Goal: Task Accomplishment & Management: Manage account settings

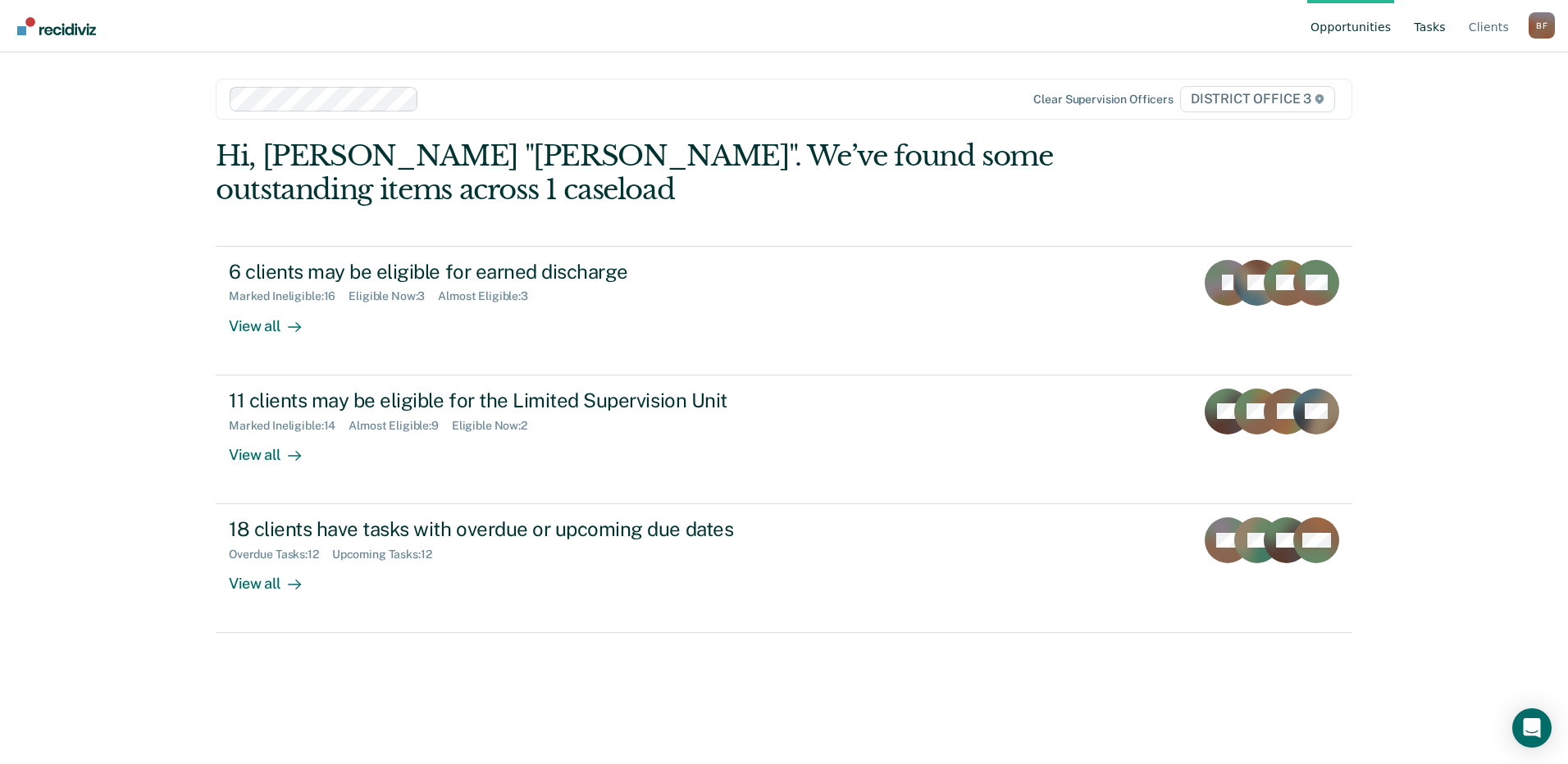
click at [1439, 24] on link "Tasks" at bounding box center [1430, 26] width 38 height 52
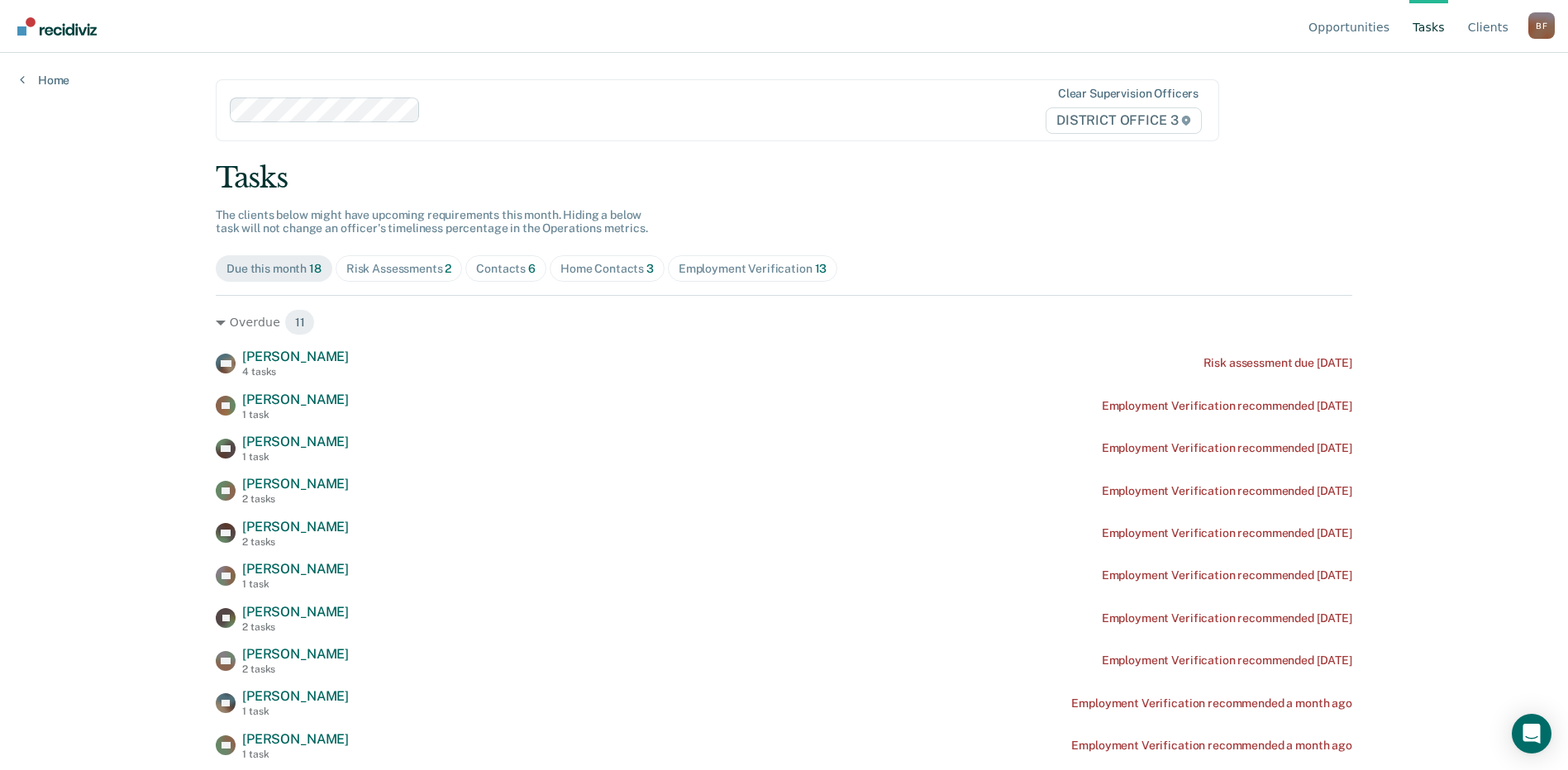
click at [369, 272] on div "Risk Assessments 2" at bounding box center [398, 268] width 106 height 14
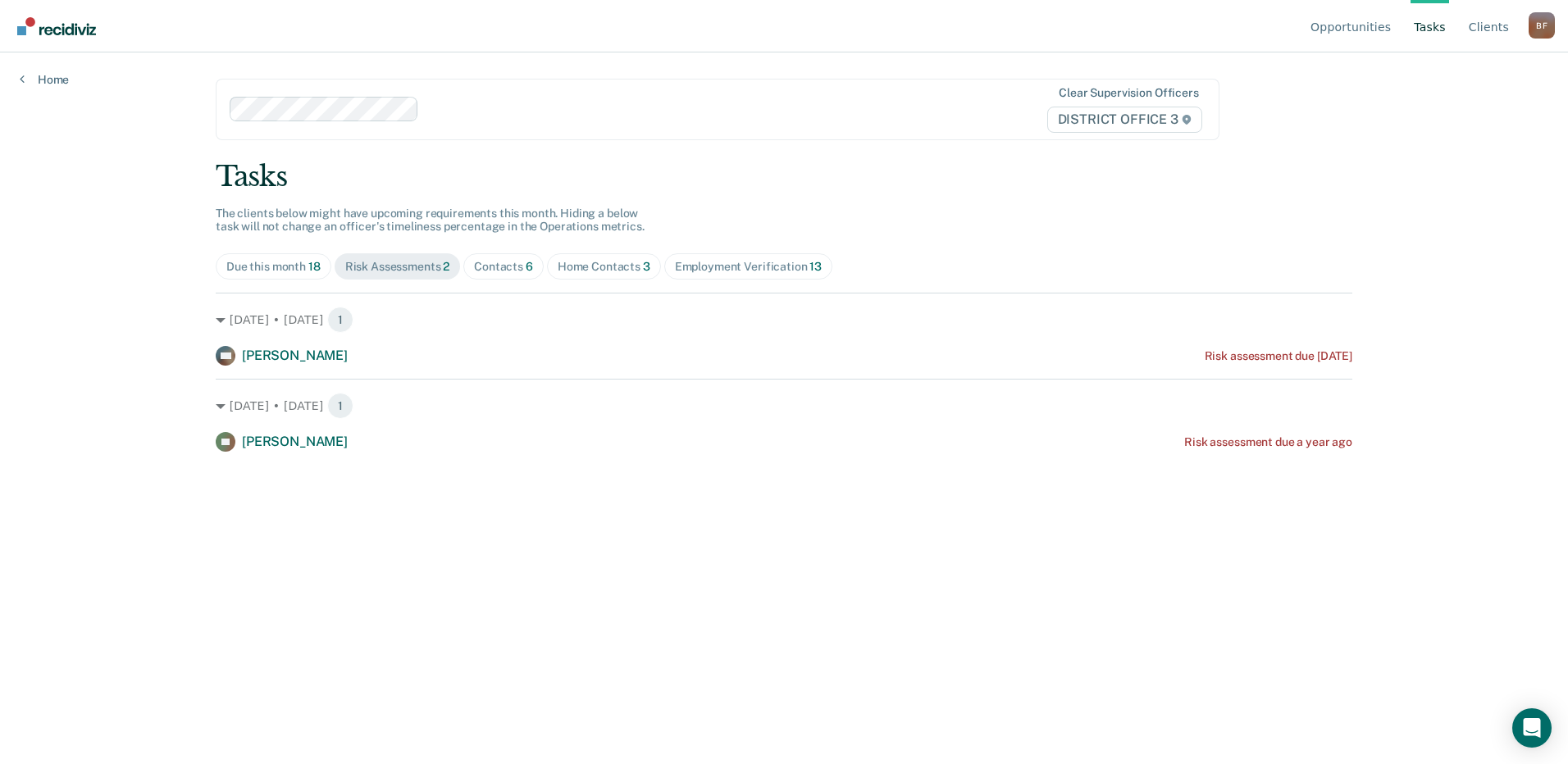
click at [516, 261] on div "Contacts 6" at bounding box center [503, 266] width 59 height 14
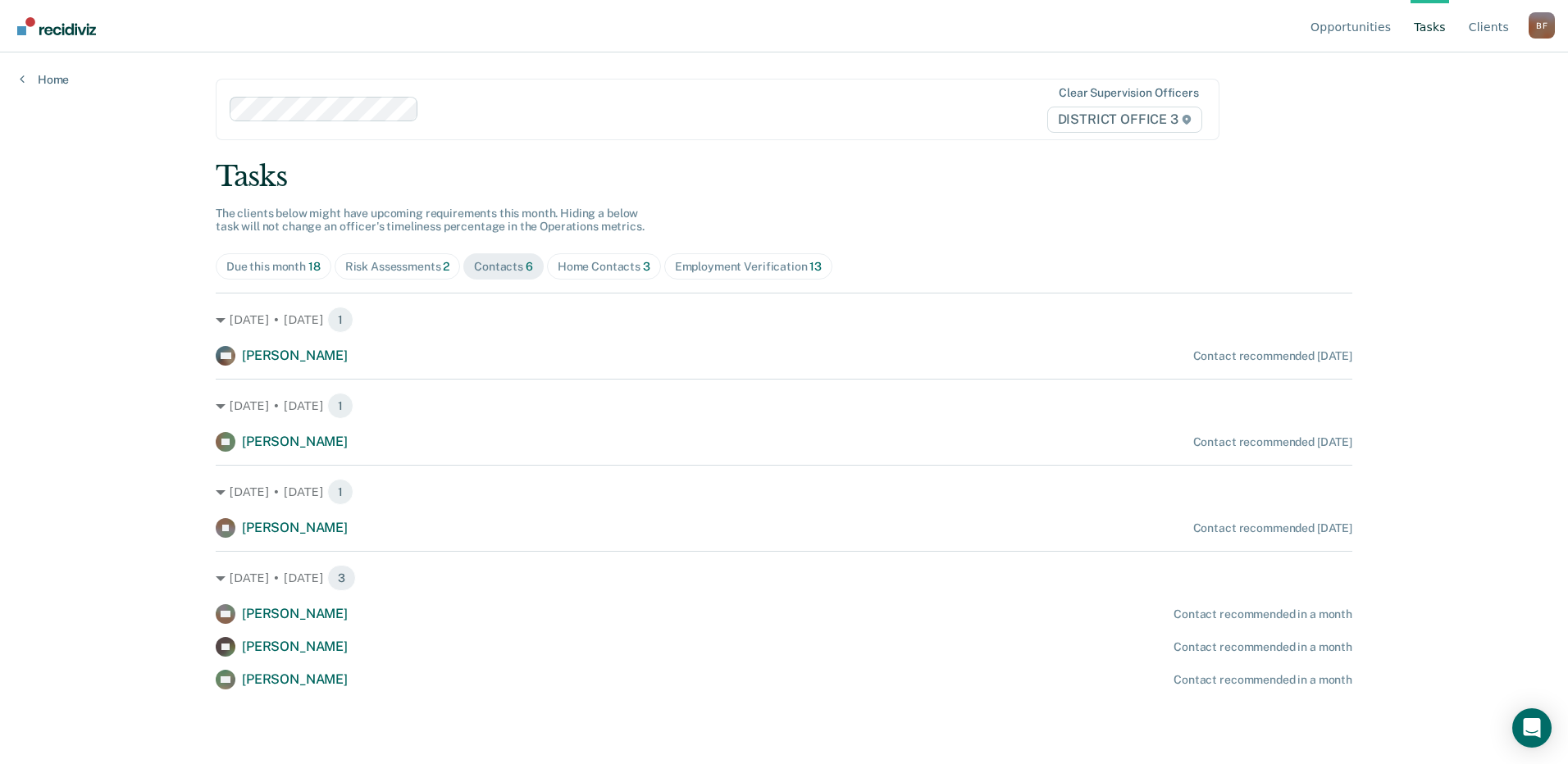
click at [609, 262] on div "Home Contacts 3" at bounding box center [603, 266] width 92 height 14
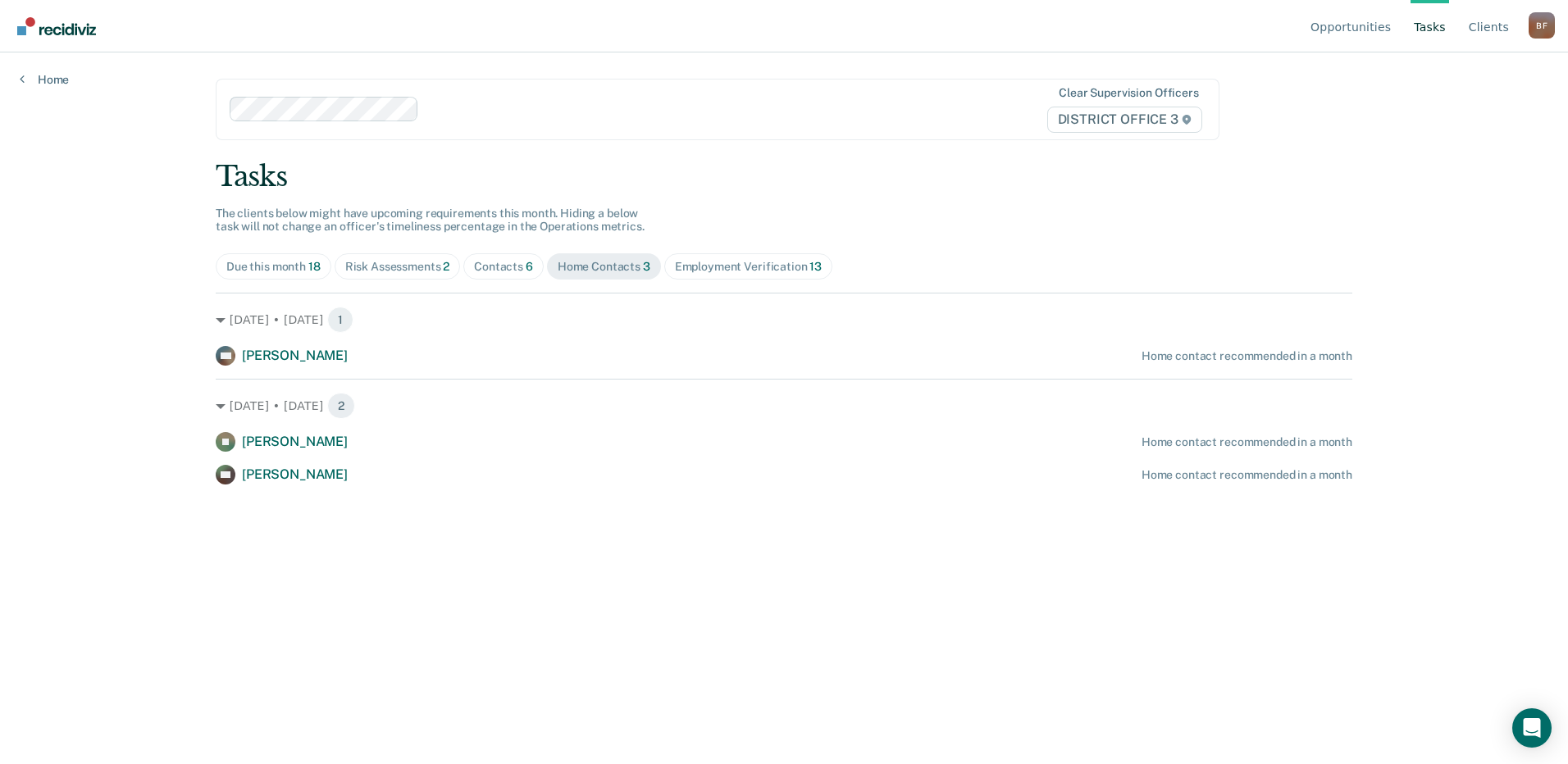
click at [500, 278] on span "Contacts 6" at bounding box center [503, 266] width 81 height 27
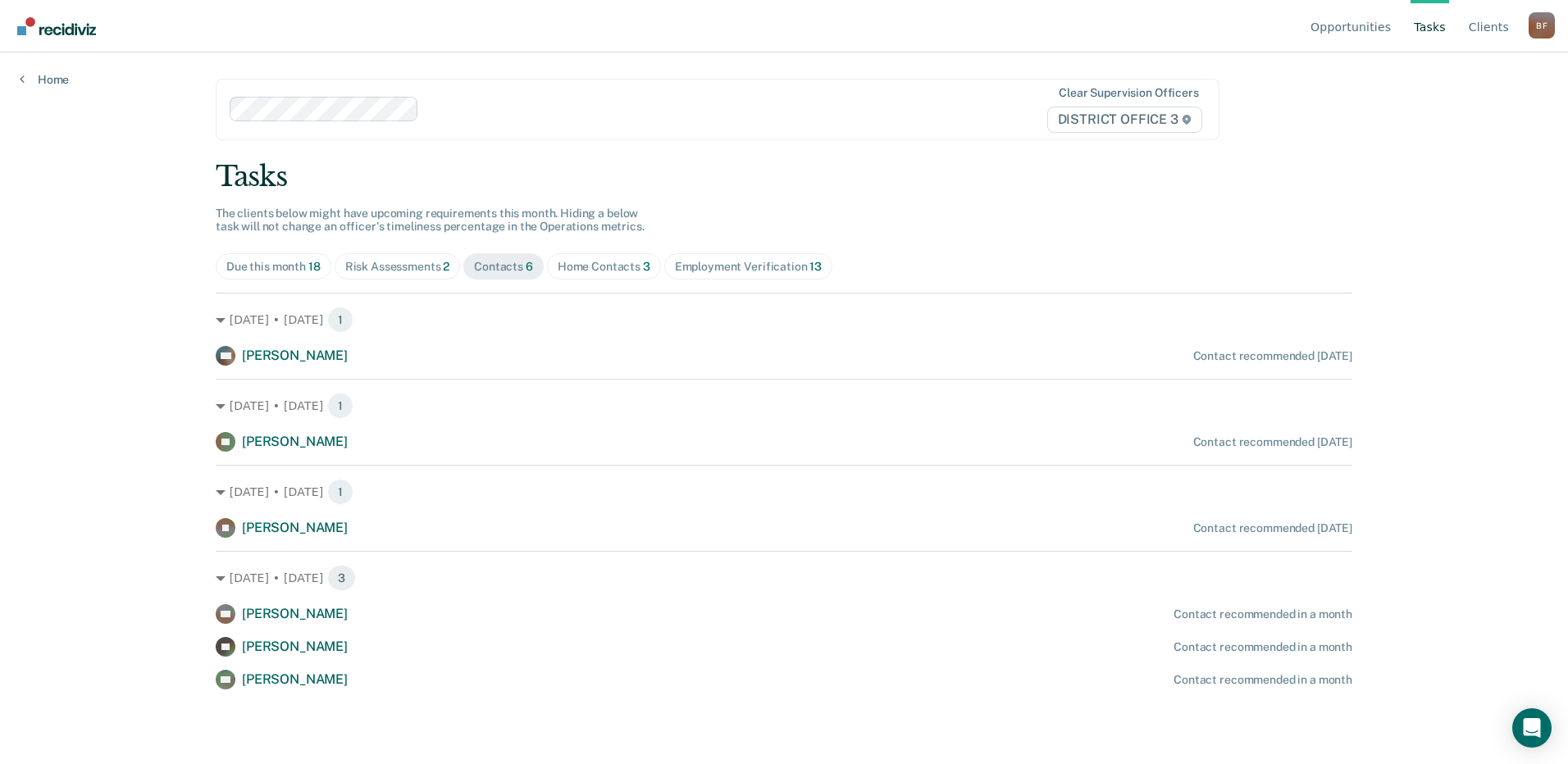
click at [393, 271] on div "Risk Assessments 2" at bounding box center [397, 266] width 105 height 14
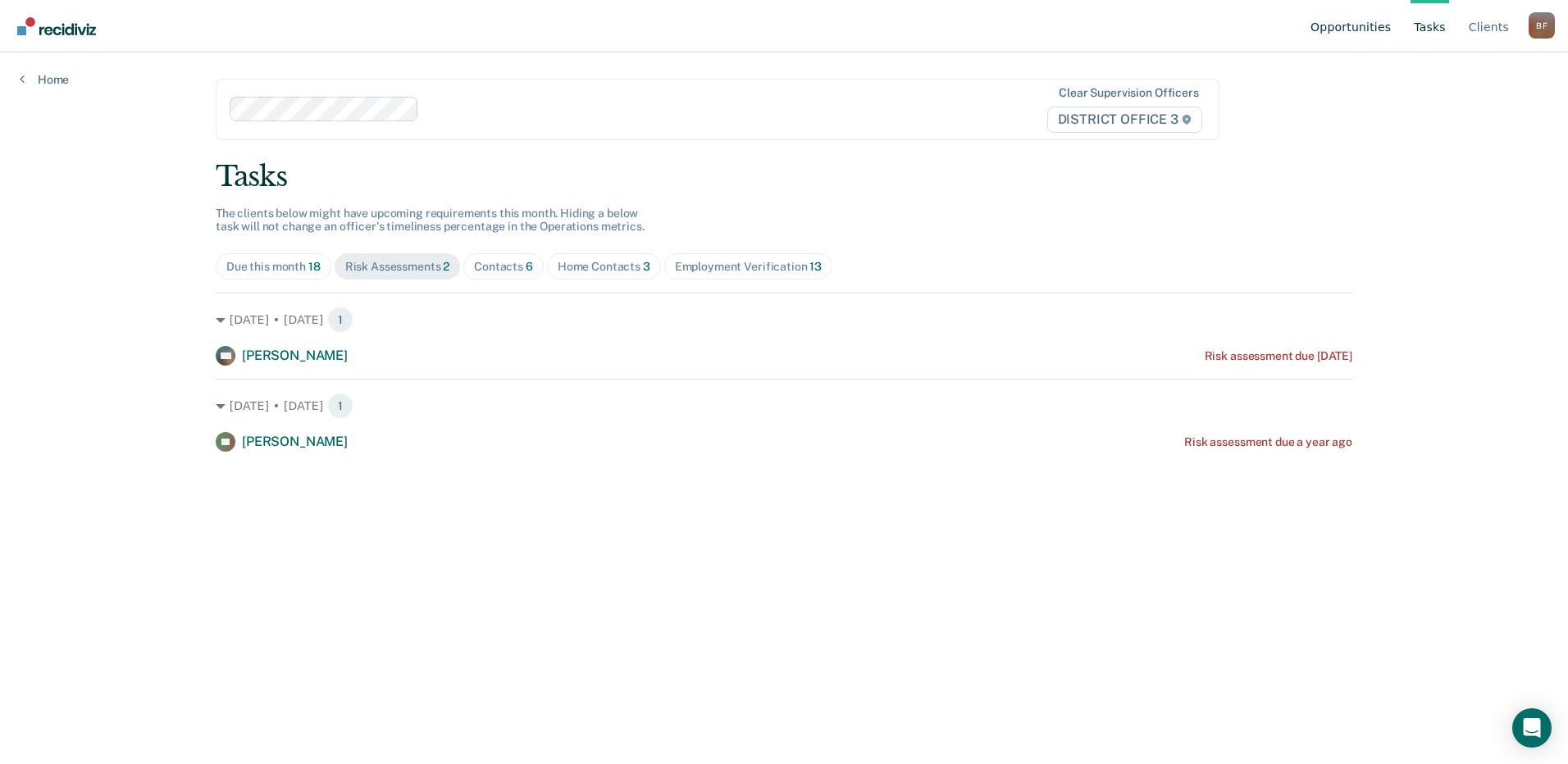
click at [1372, 38] on link "Opportunities" at bounding box center [1350, 26] width 87 height 52
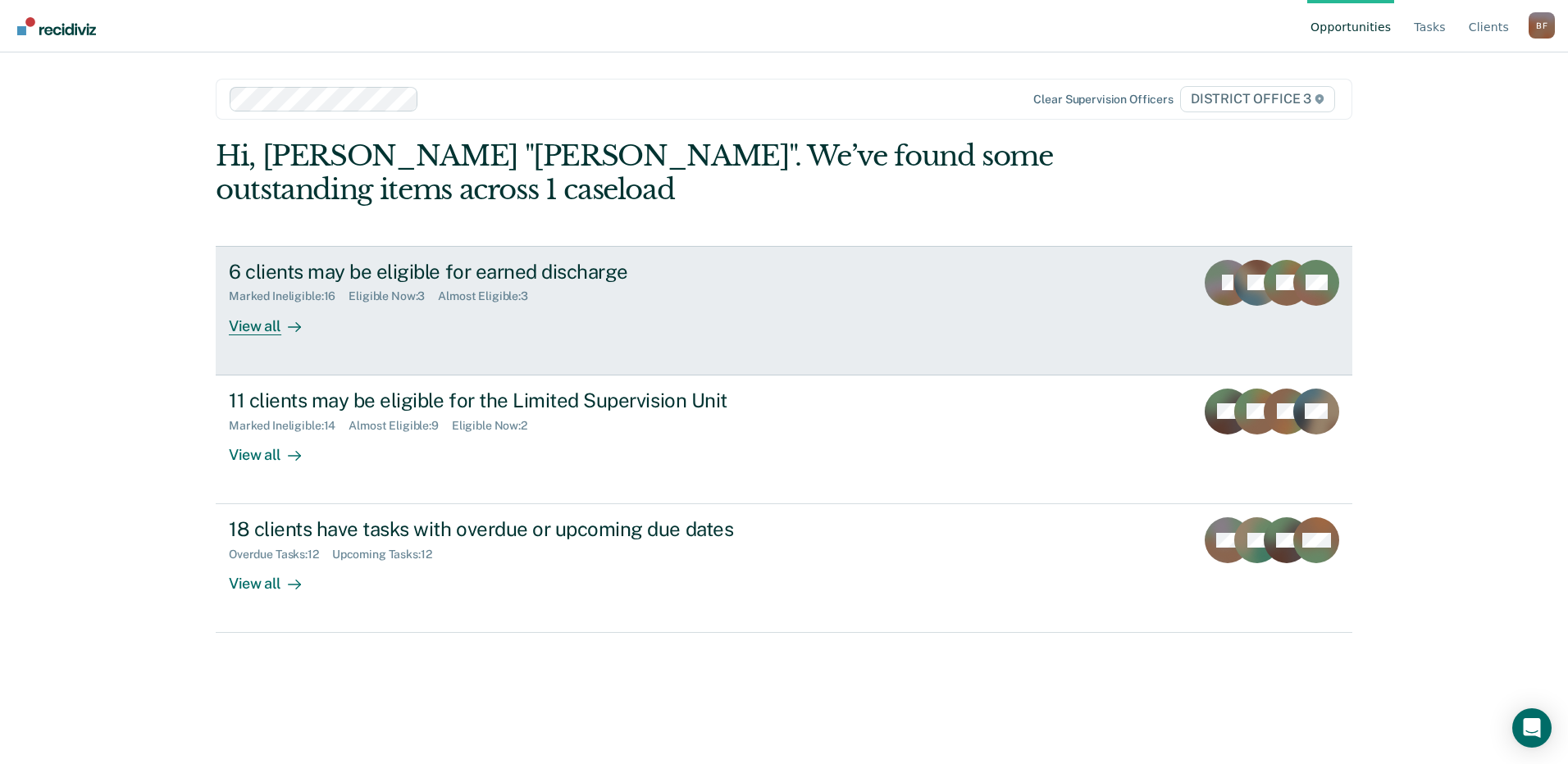
click at [333, 277] on div "6 clients may be eligible for earned discharge" at bounding box center [516, 272] width 576 height 24
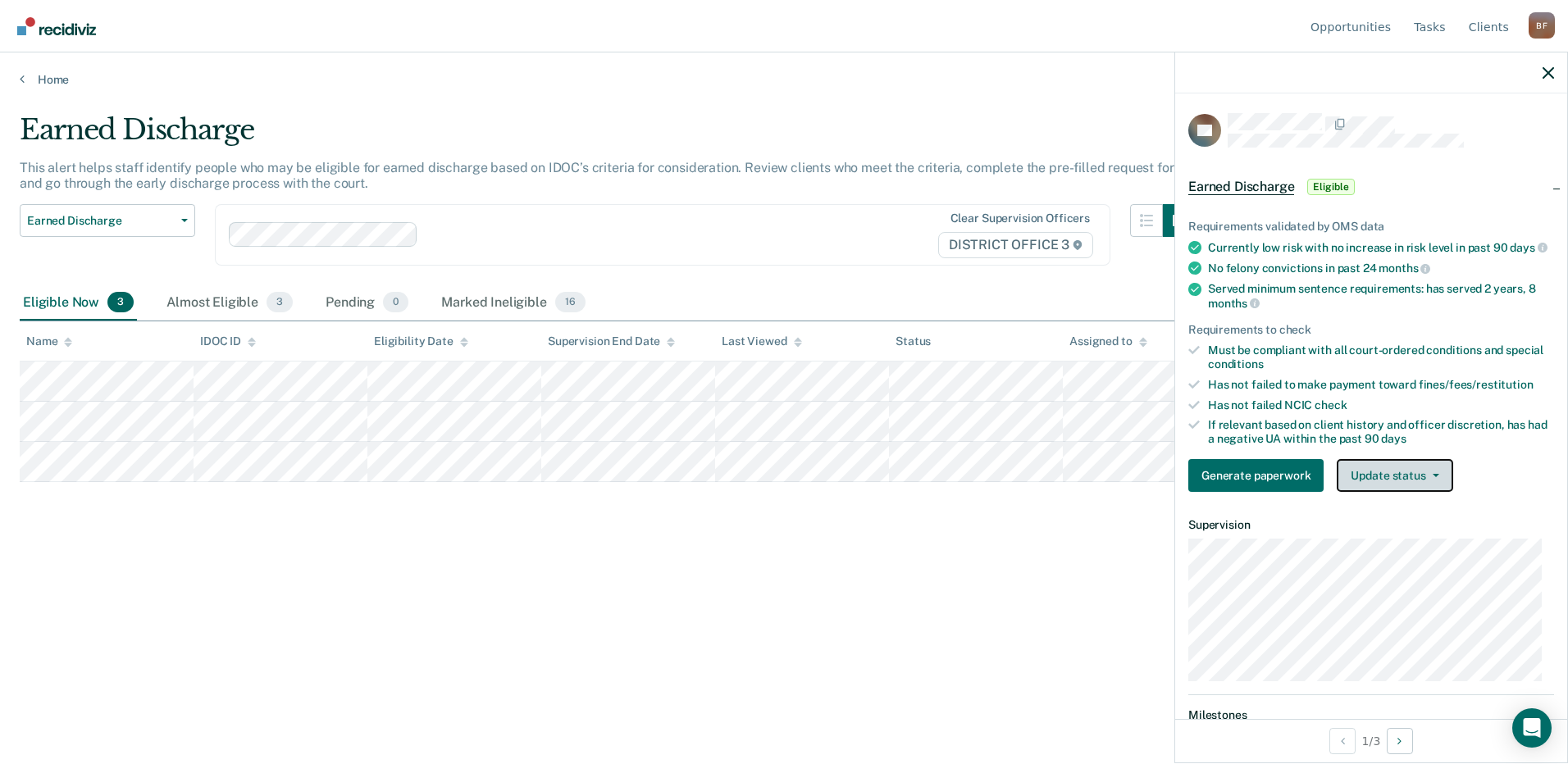
click at [1401, 492] on button "Update status" at bounding box center [1394, 476] width 115 height 33
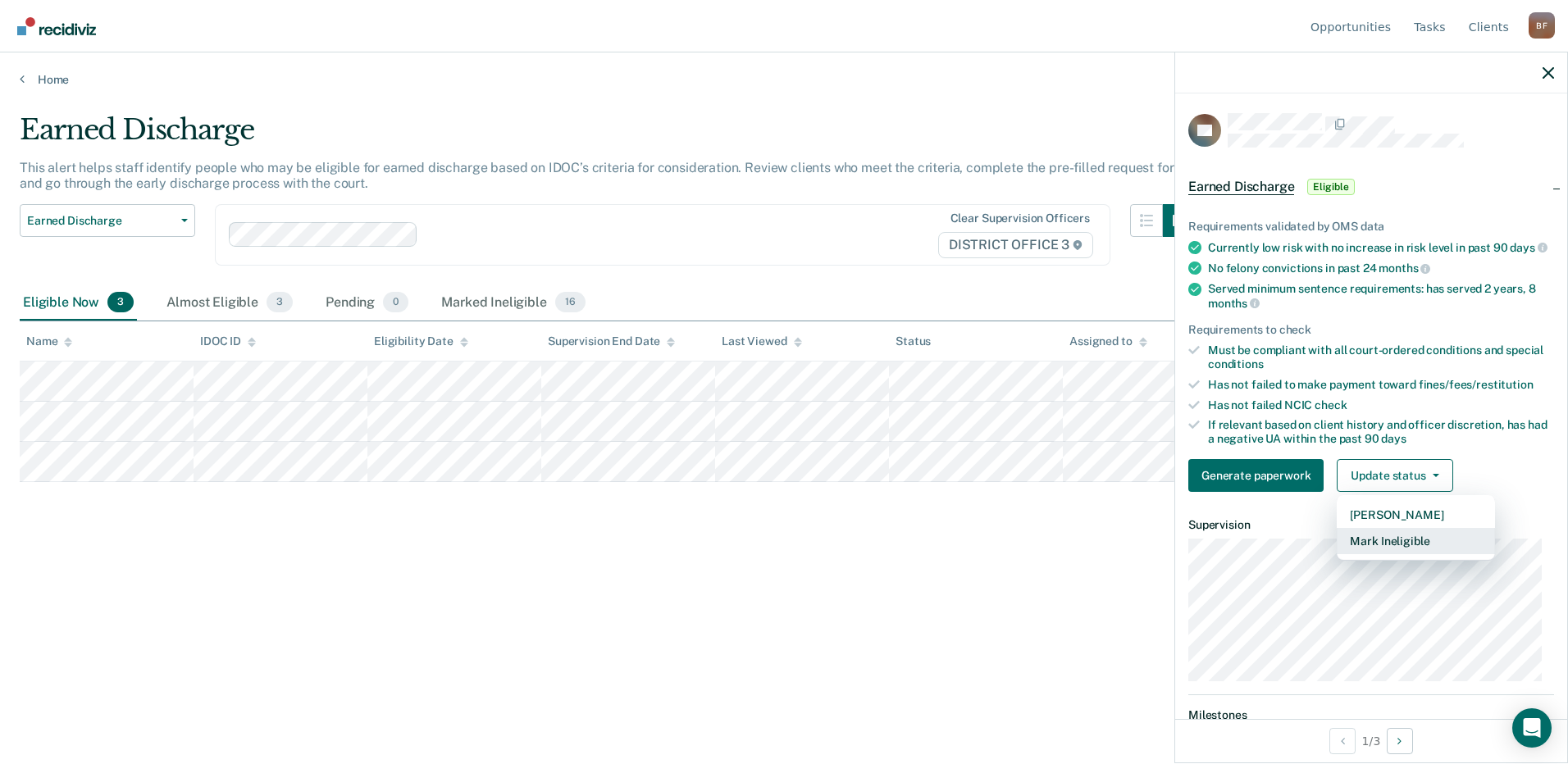
click at [1379, 554] on button "Mark Ineligible" at bounding box center [1415, 541] width 158 height 27
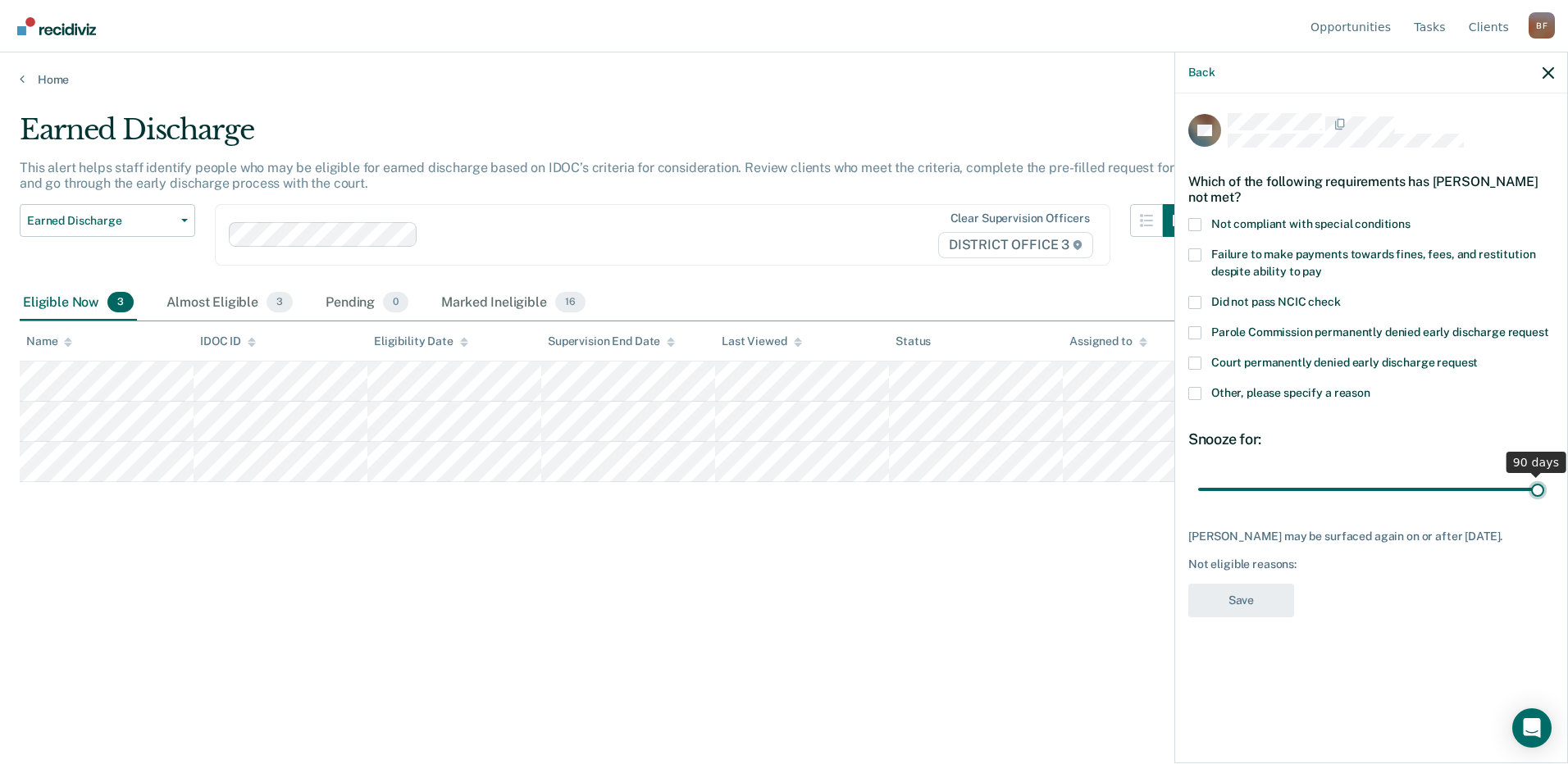
drag, startPoint x: 1314, startPoint y: 488, endPoint x: 1556, endPoint y: 492, distance: 242.0
type input "90"
click at [1544, 492] on input "range" at bounding box center [1371, 489] width 346 height 28
click at [1195, 393] on span at bounding box center [1195, 393] width 13 height 13
click at [1370, 387] on input "Other, please specify a reason" at bounding box center [1370, 387] width 0 height 0
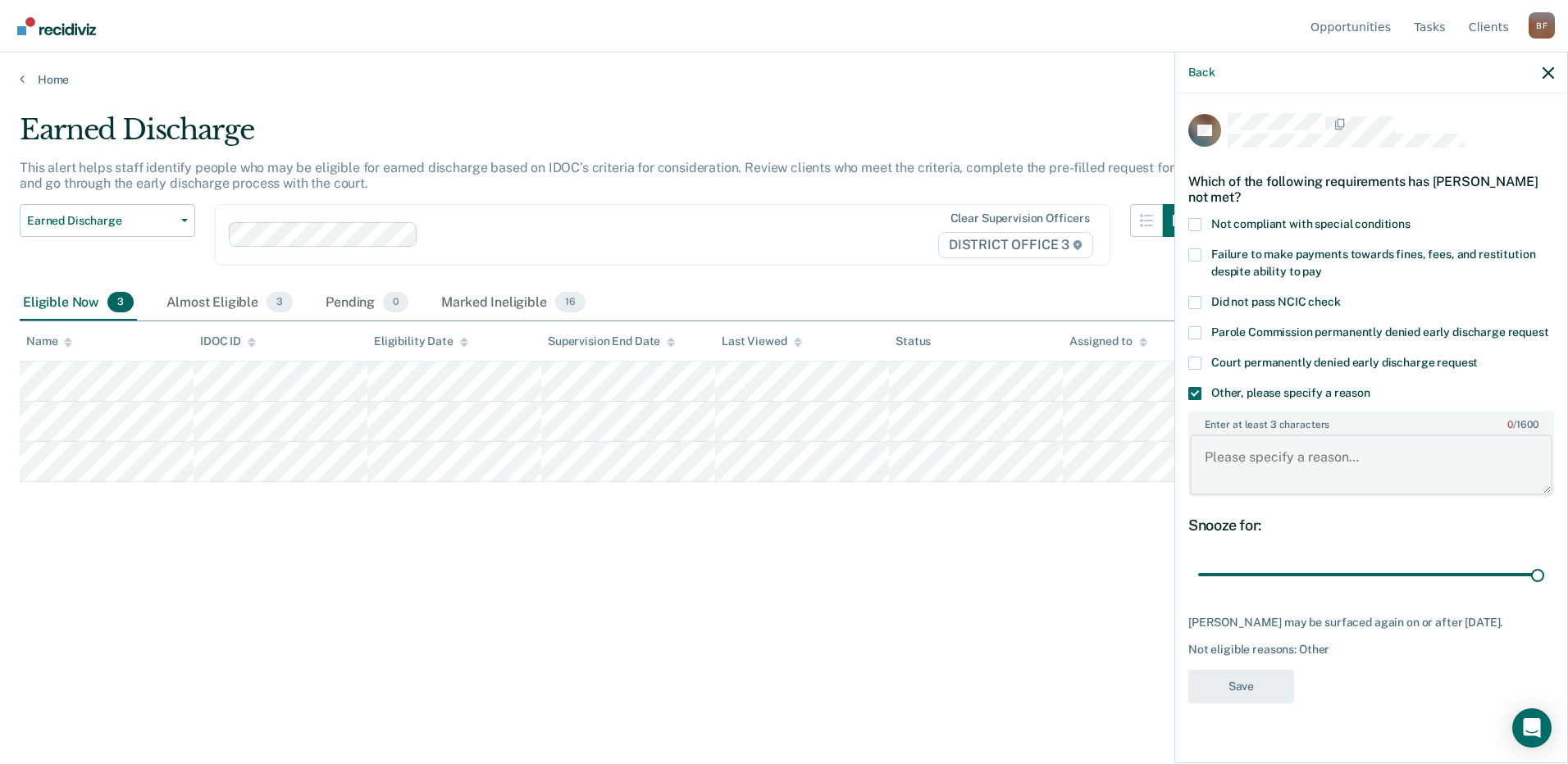
click at [1214, 465] on textarea "Enter at least 3 characters 0 / 1600" at bounding box center [1371, 465] width 362 height 60
type textarea "Tested positive for THC and Methamphetamine [DATE]. Enrolled in GEO."
drag, startPoint x: 1261, startPoint y: 686, endPoint x: 1273, endPoint y: 701, distance: 19.2
click at [1272, 701] on button "Save" at bounding box center [1241, 686] width 106 height 34
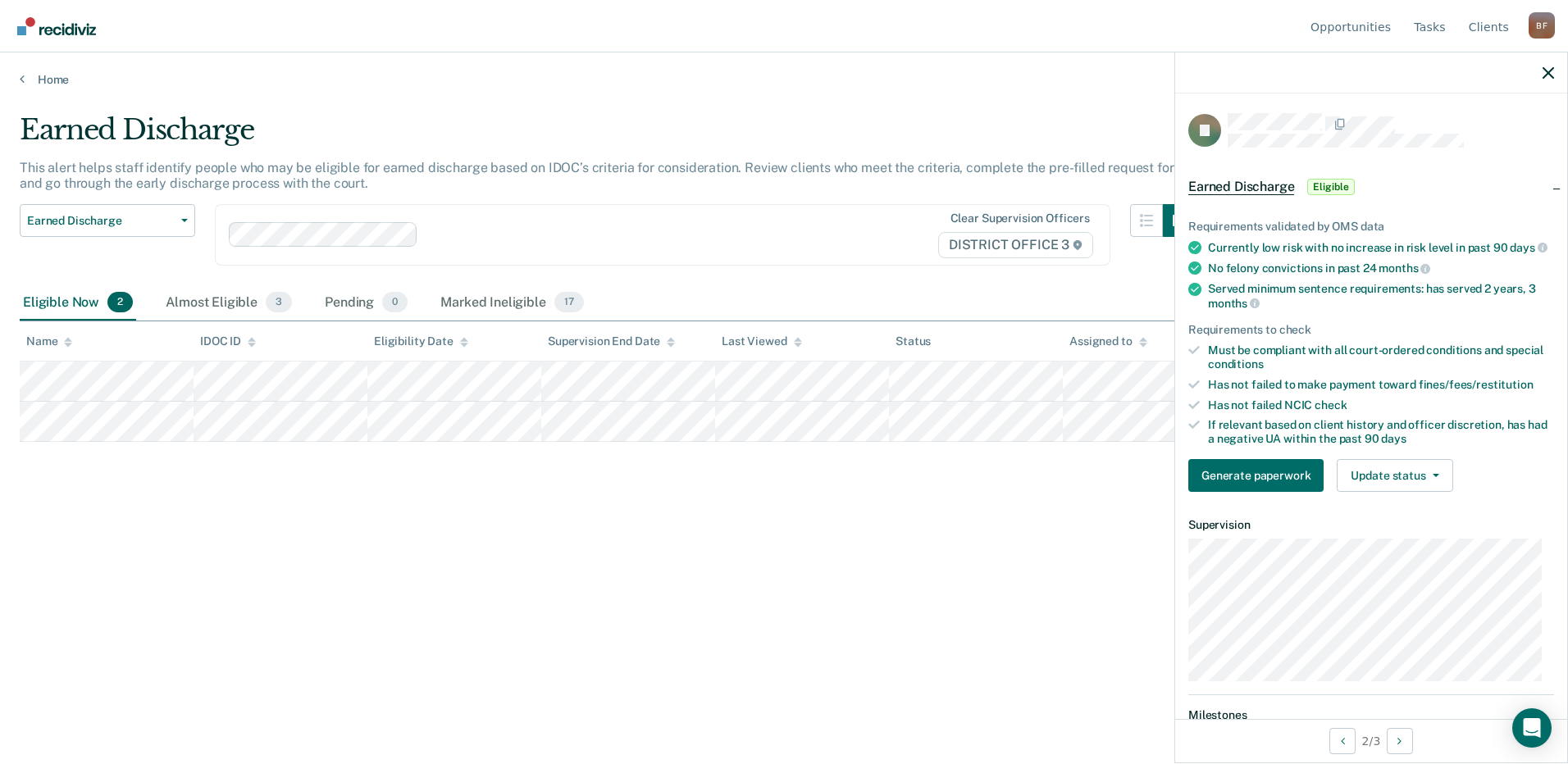
click at [1554, 73] on div at bounding box center [1371, 72] width 392 height 41
click at [1546, 73] on icon "button" at bounding box center [1548, 72] width 12 height 12
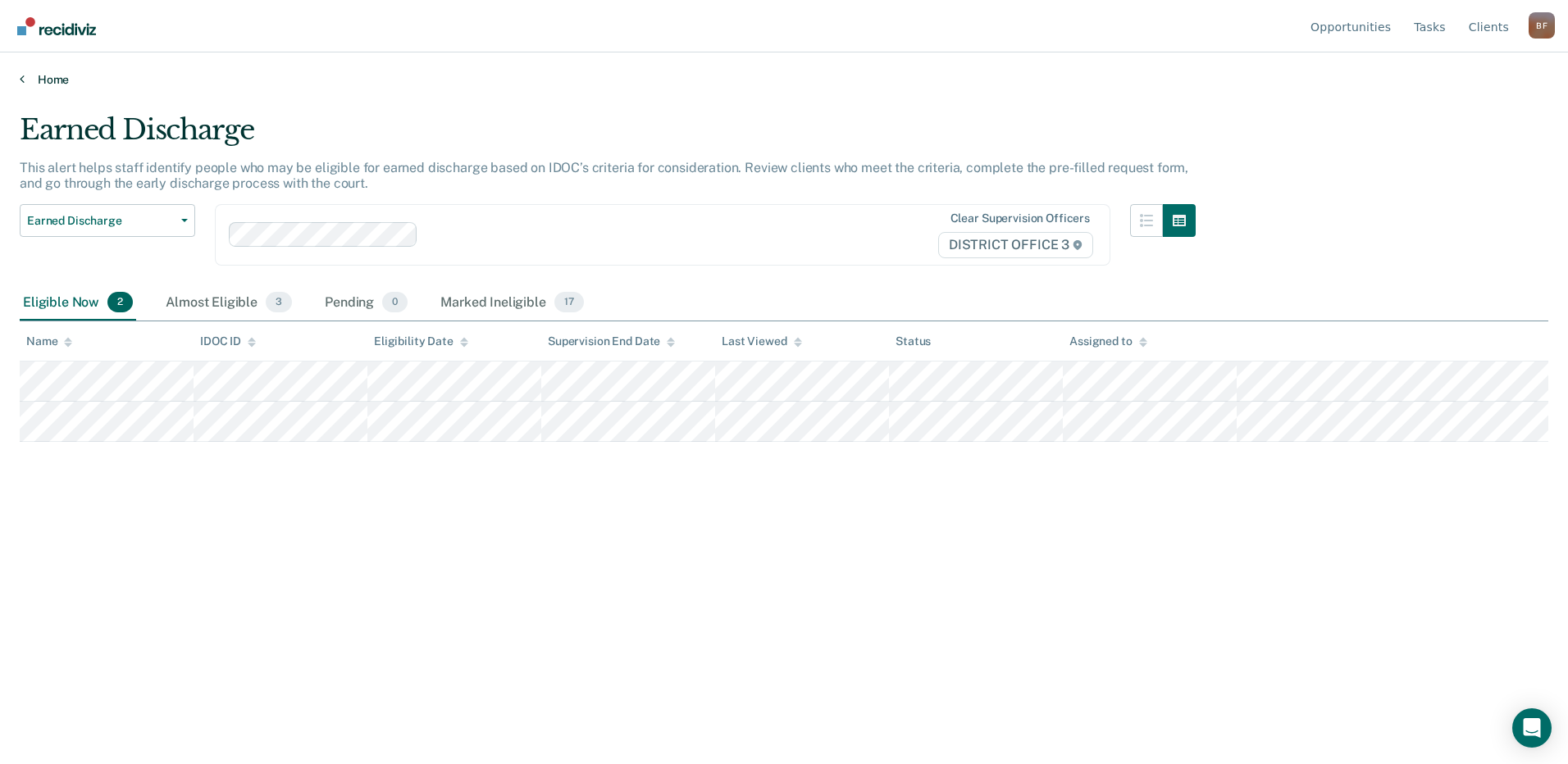
click at [27, 82] on link "Home" at bounding box center [784, 80] width 1529 height 15
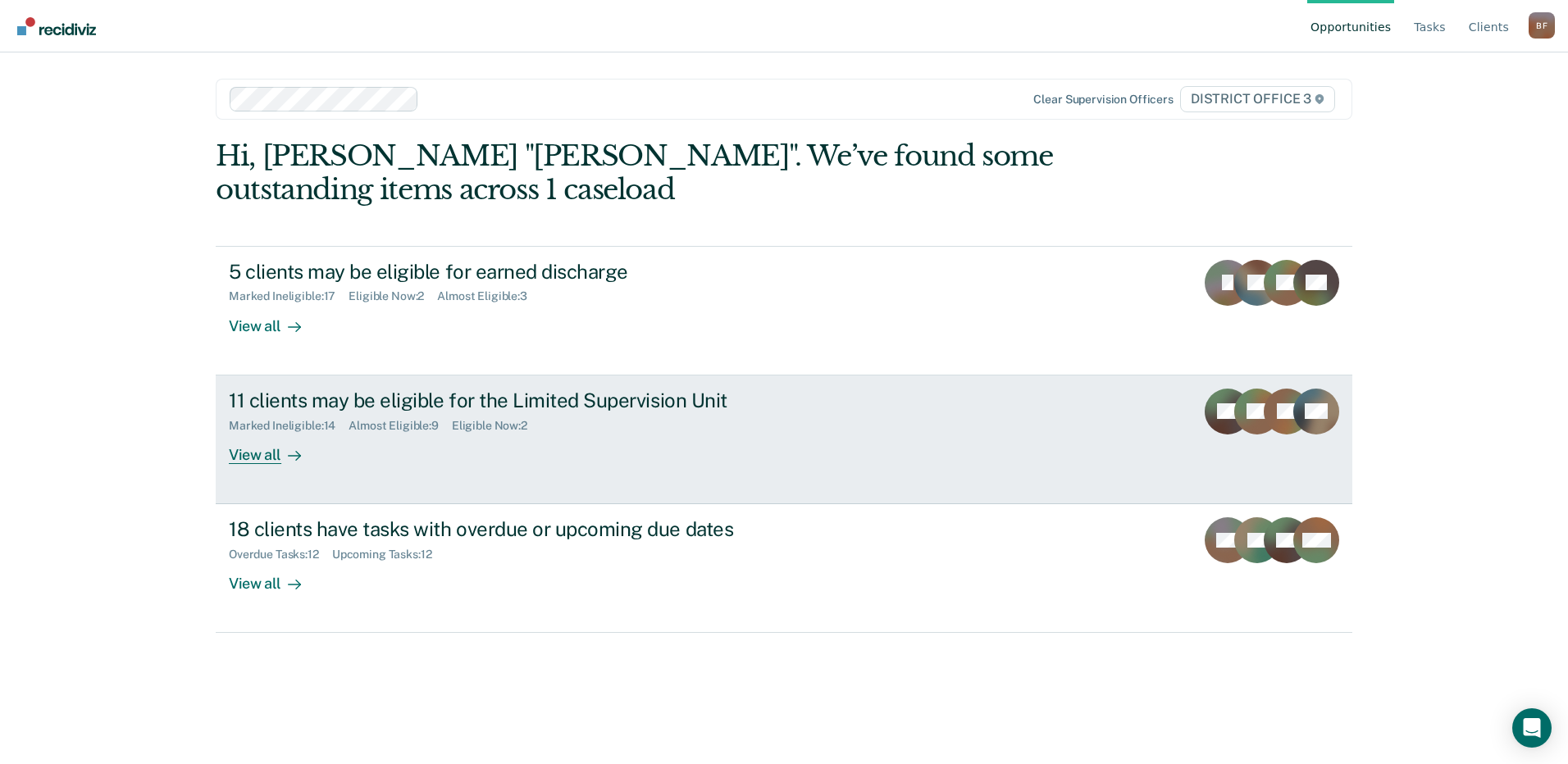
click at [261, 453] on div "View all" at bounding box center [275, 447] width 92 height 32
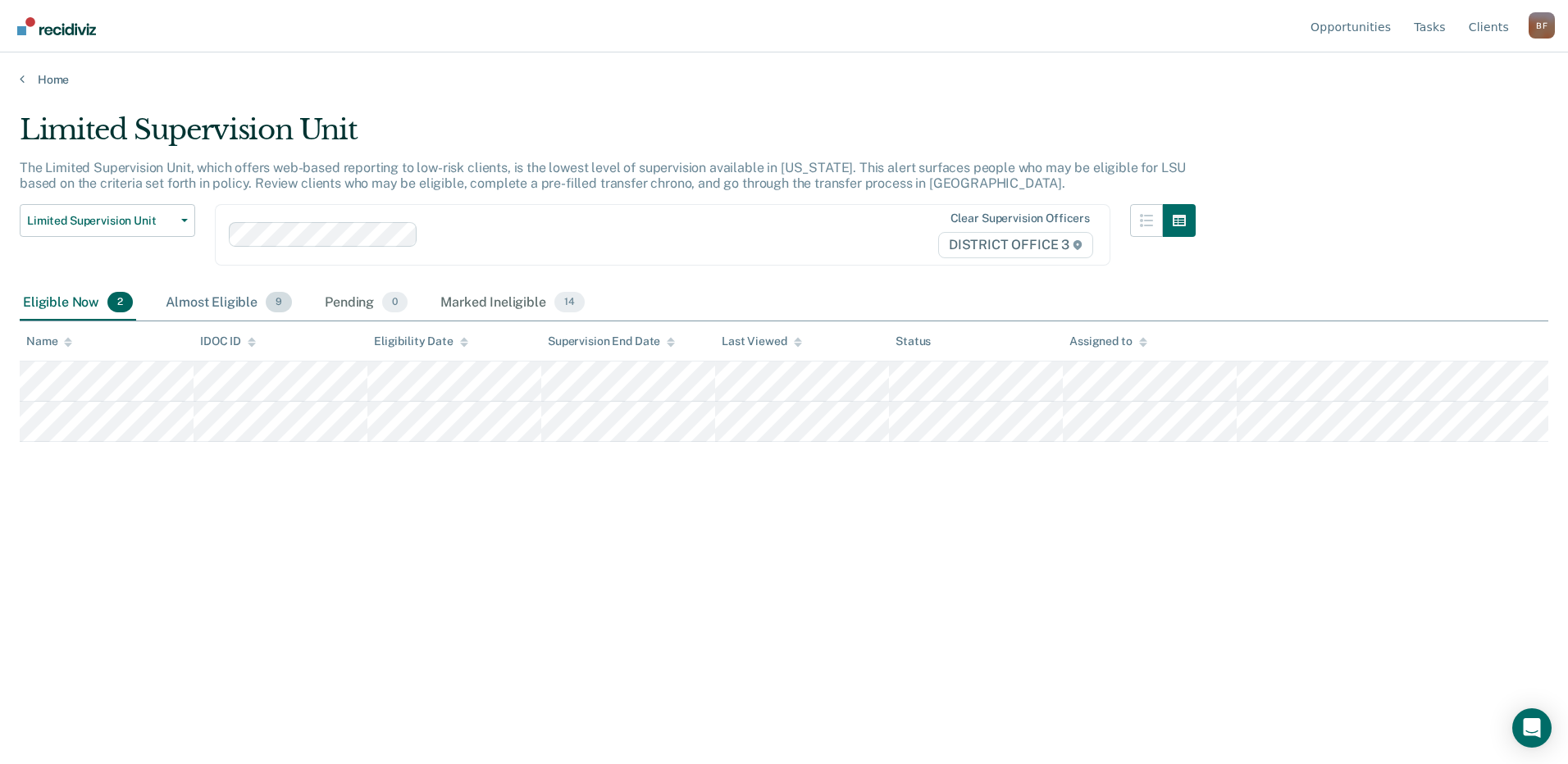
click at [219, 298] on div "Almost Eligible 9" at bounding box center [228, 303] width 133 height 36
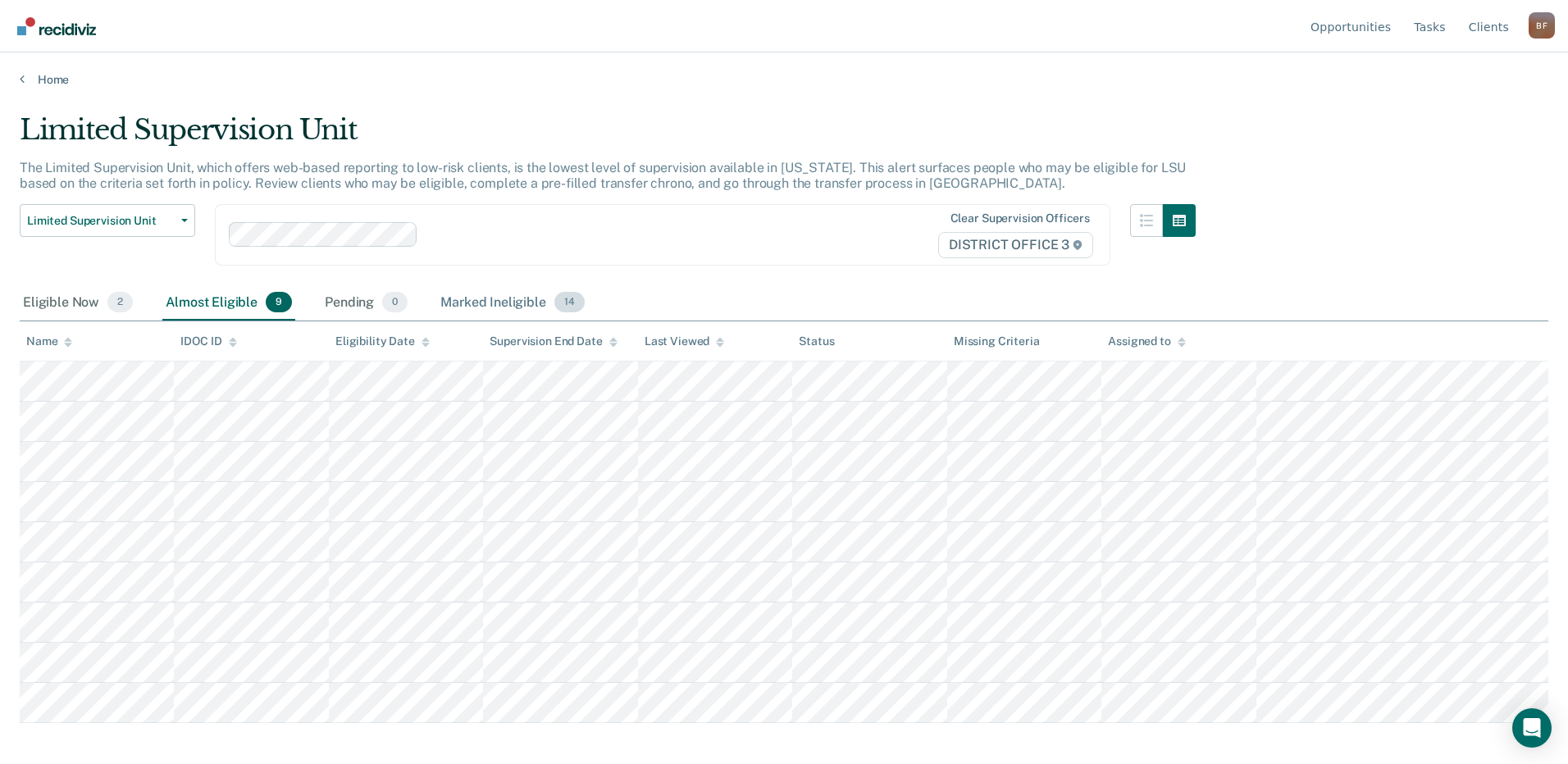
click at [468, 301] on div "Marked Ineligible 14" at bounding box center [513, 303] width 150 height 36
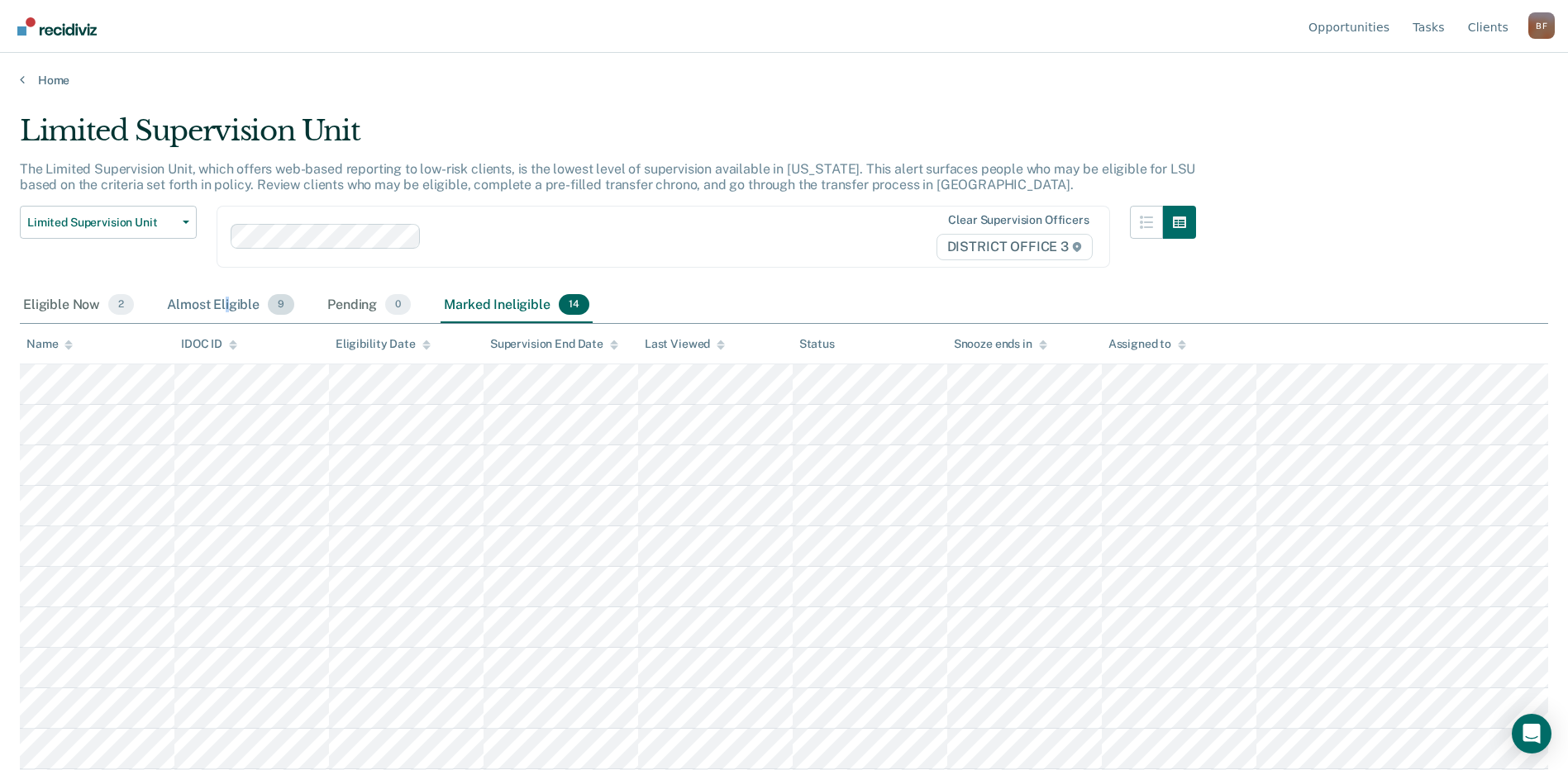
drag, startPoint x: 226, startPoint y: 299, endPoint x: 227, endPoint y: 308, distance: 9.1
click at [230, 305] on div "Almost Eligible 9" at bounding box center [230, 305] width 134 height 36
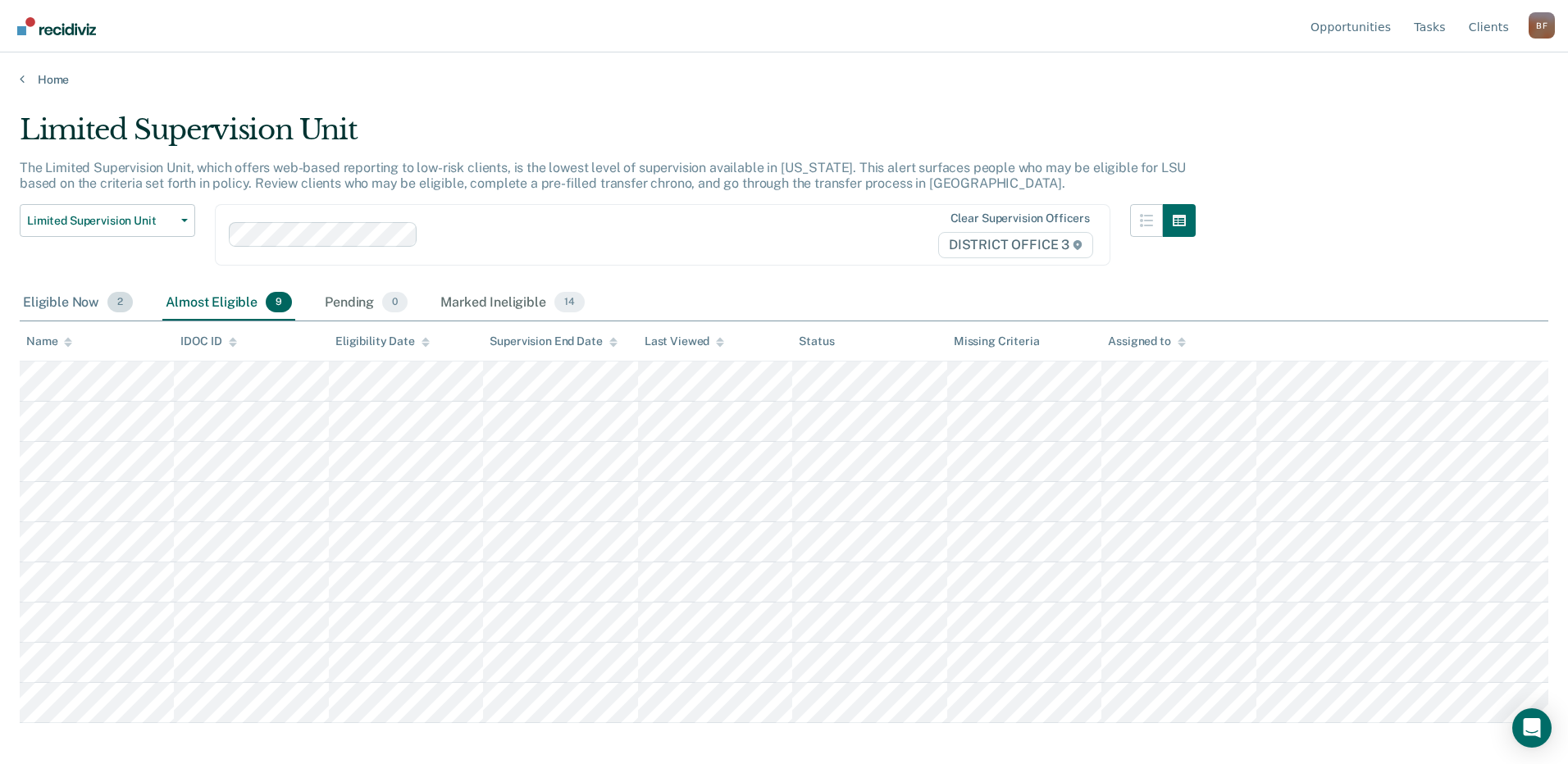
click at [70, 305] on div "Eligible Now 2" at bounding box center [78, 303] width 116 height 36
